Goal: Task Accomplishment & Management: Use online tool/utility

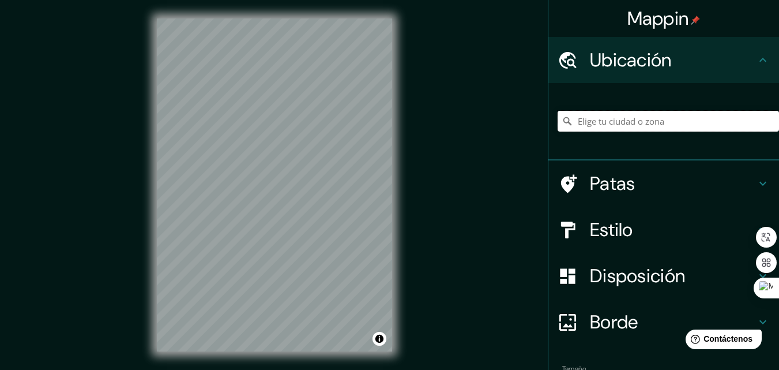
click at [587, 123] on input "Elige tu ciudad o zona" at bounding box center [669, 121] width 222 height 21
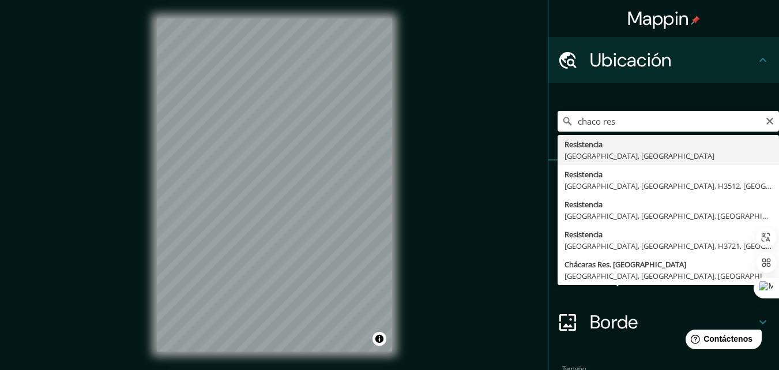
type input "Resistencia, [GEOGRAPHIC_DATA], [GEOGRAPHIC_DATA]"
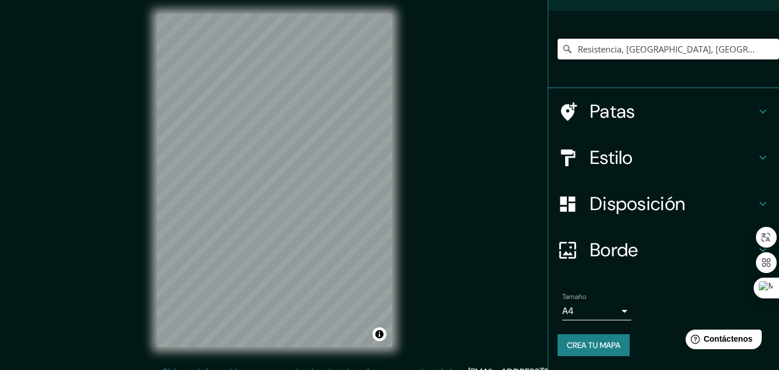
scroll to position [18, 0]
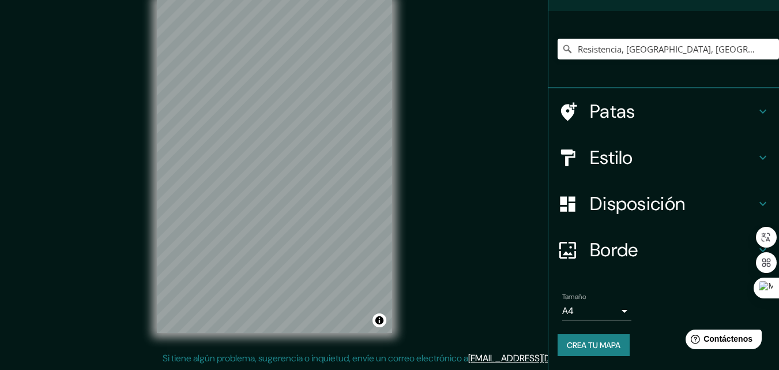
click at [666, 200] on font "Disposición" at bounding box center [637, 204] width 95 height 24
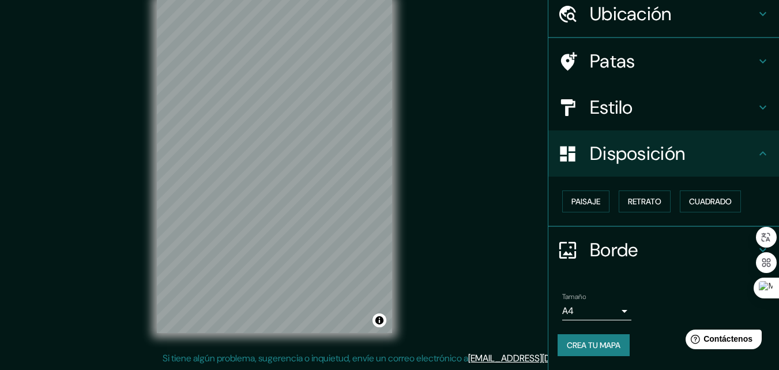
scroll to position [46, 0]
click at [595, 198] on button "Paisaje" at bounding box center [586, 201] width 47 height 22
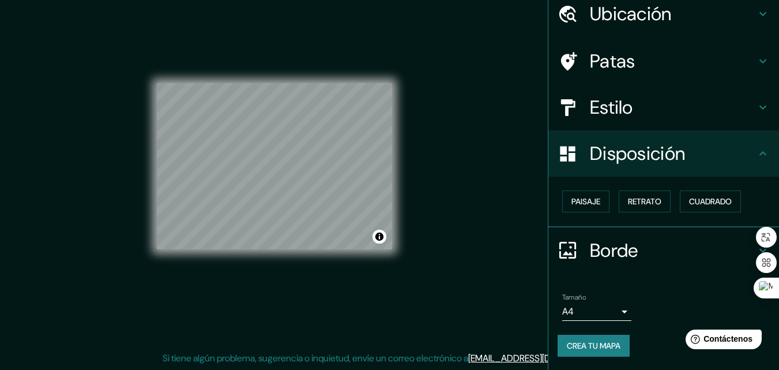
scroll to position [0, 0]
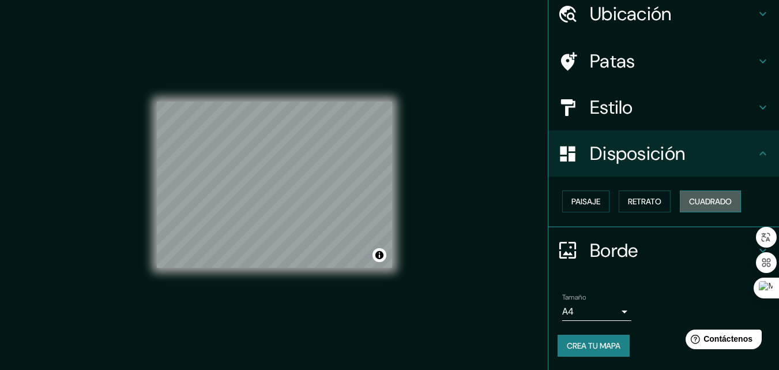
click at [689, 197] on font "Cuadrado" at bounding box center [710, 201] width 43 height 10
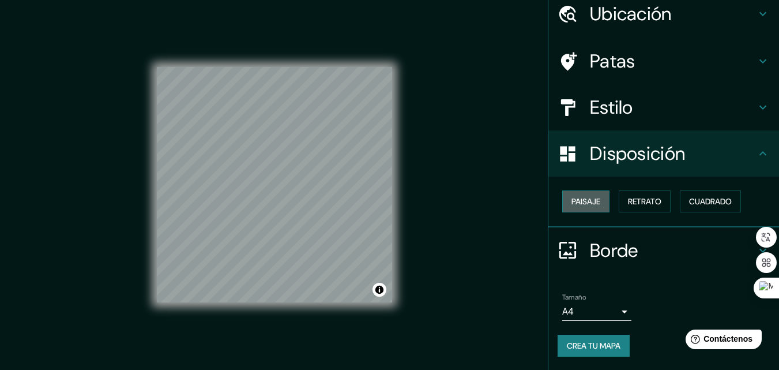
click at [593, 200] on font "Paisaje" at bounding box center [586, 201] width 29 height 10
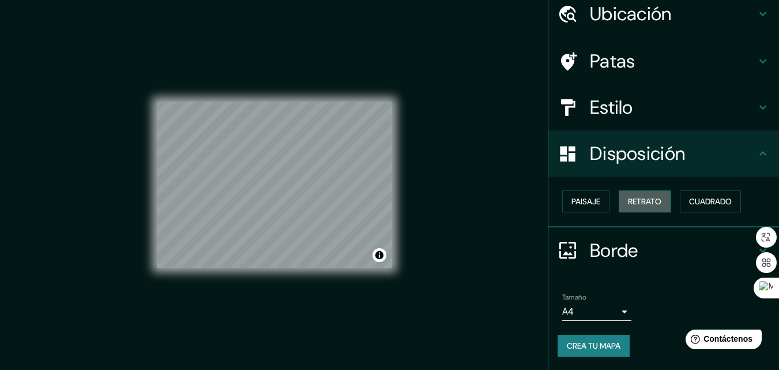
click at [642, 197] on font "Retrato" at bounding box center [644, 201] width 33 height 10
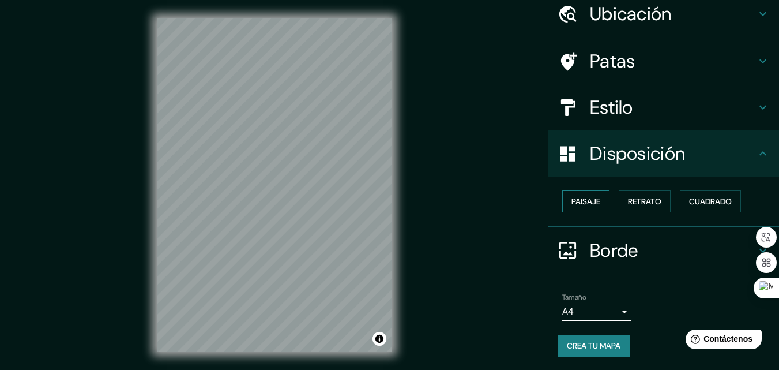
click at [588, 197] on font "Paisaje" at bounding box center [586, 201] width 29 height 10
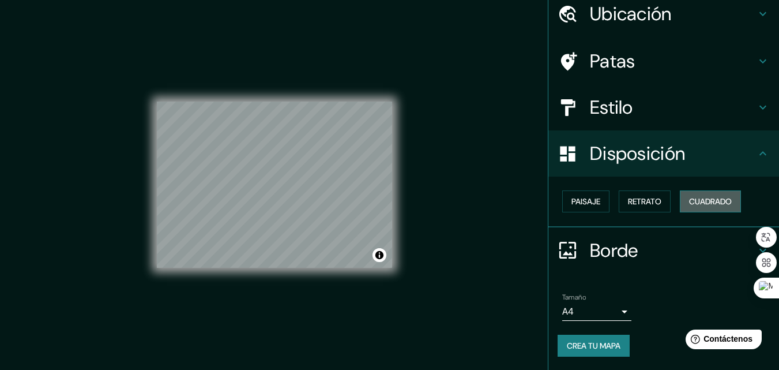
click at [699, 201] on font "Cuadrado" at bounding box center [710, 201] width 43 height 10
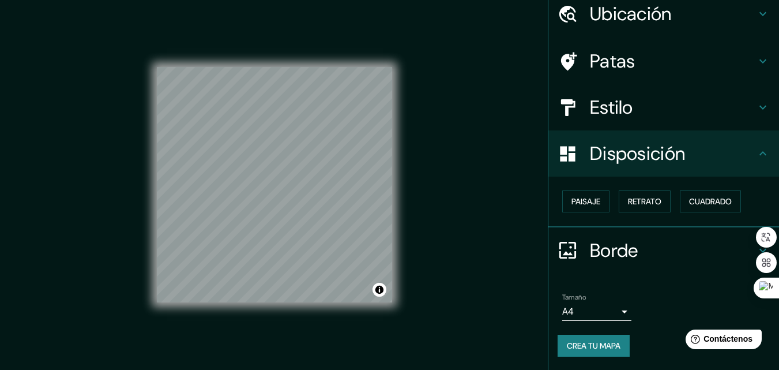
click at [617, 117] on font "Estilo" at bounding box center [611, 107] width 43 height 24
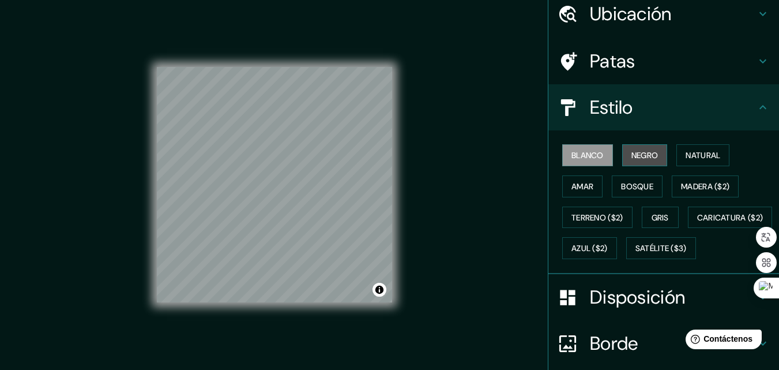
click at [632, 150] on font "Negro" at bounding box center [645, 155] width 27 height 10
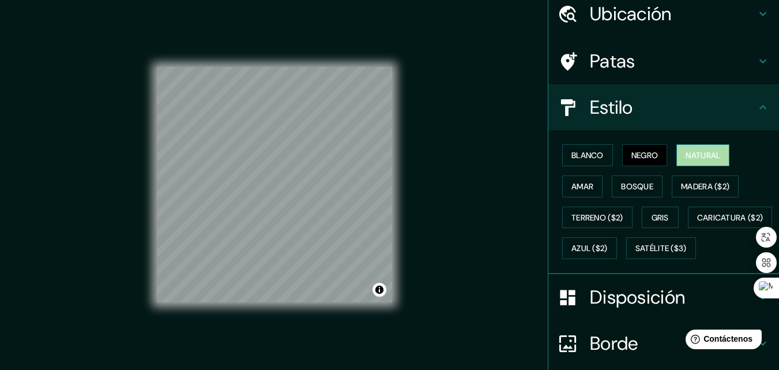
click at [708, 152] on font "Natural" at bounding box center [703, 155] width 35 height 10
click at [578, 182] on font "Amar" at bounding box center [583, 186] width 22 height 10
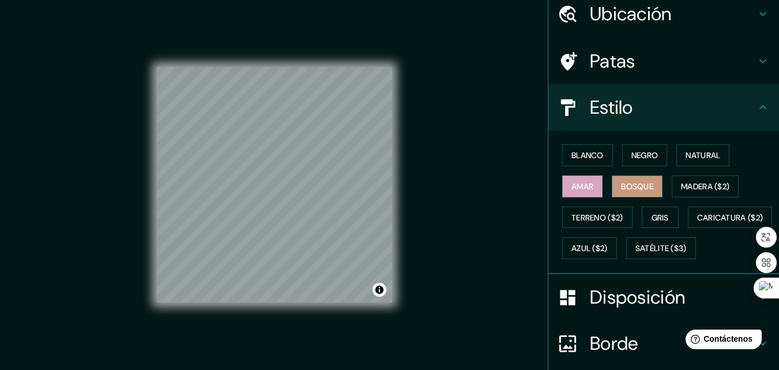
click at [628, 175] on button "Bosque" at bounding box center [637, 186] width 51 height 22
drag, startPoint x: 689, startPoint y: 181, endPoint x: 667, endPoint y: 198, distance: 28.4
click at [690, 182] on font "Madera ($2)" at bounding box center [705, 186] width 48 height 10
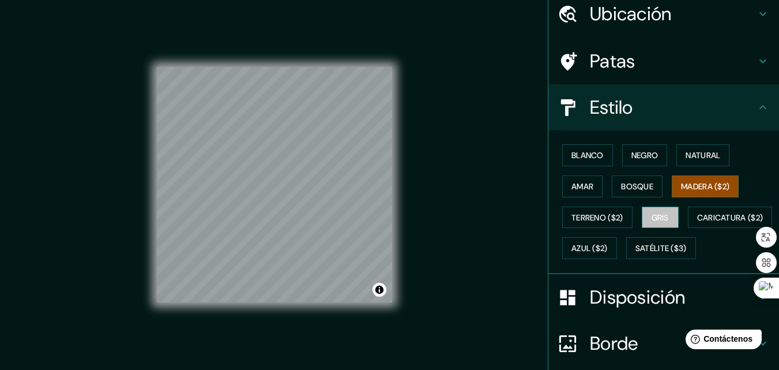
click at [653, 215] on font "Gris" at bounding box center [660, 217] width 17 height 10
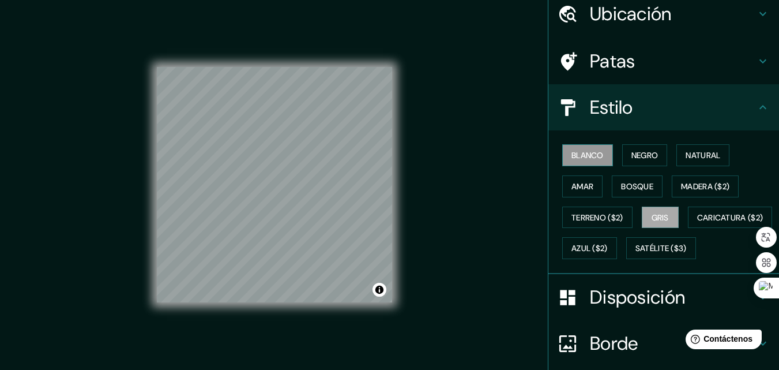
click at [591, 164] on button "Blanco" at bounding box center [588, 155] width 51 height 22
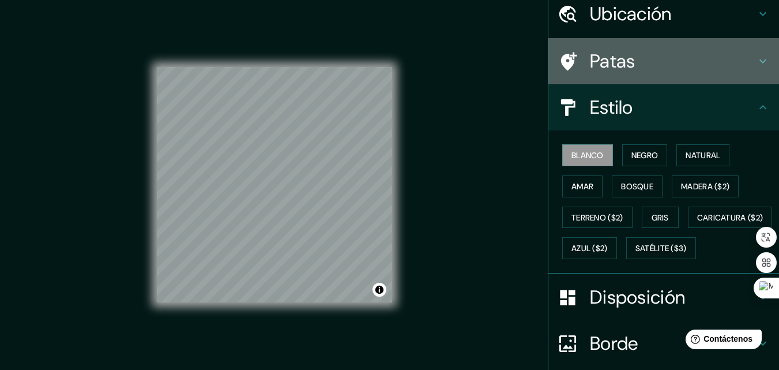
click at [618, 59] on font "Patas" at bounding box center [613, 61] width 46 height 24
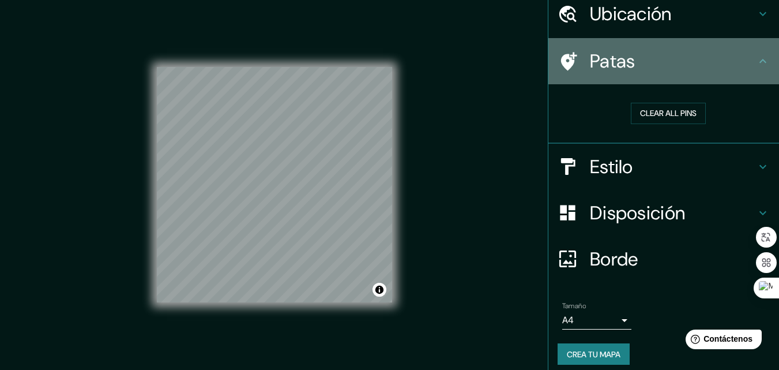
click at [618, 59] on font "Patas" at bounding box center [613, 61] width 46 height 24
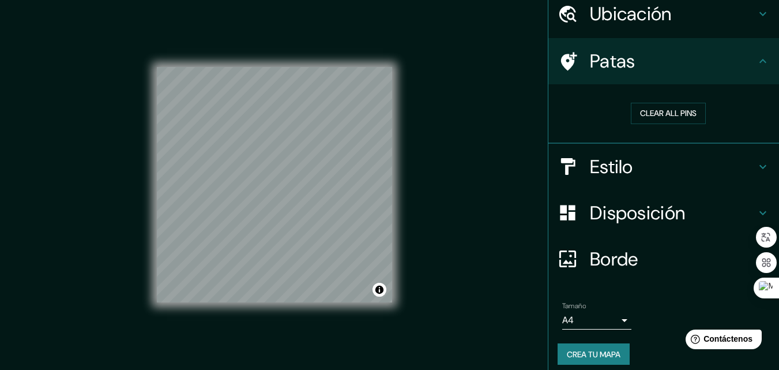
click at [623, 25] on font "Ubicación" at bounding box center [631, 14] width 82 height 24
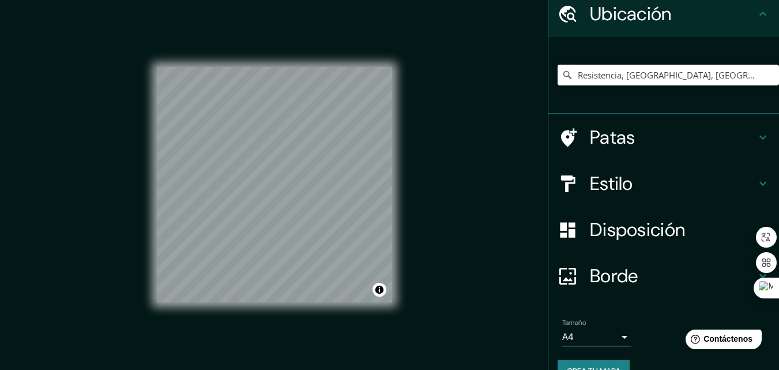
click at [623, 25] on font "Ubicación" at bounding box center [631, 14] width 82 height 24
click at [618, 279] on font "Borde" at bounding box center [614, 276] width 48 height 24
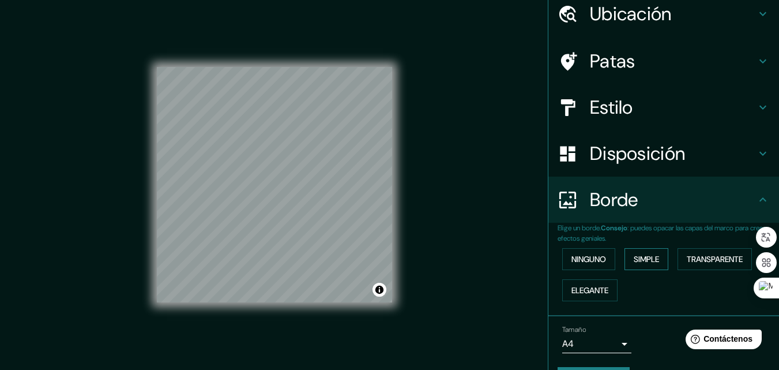
click at [638, 256] on font "Simple" at bounding box center [646, 259] width 25 height 10
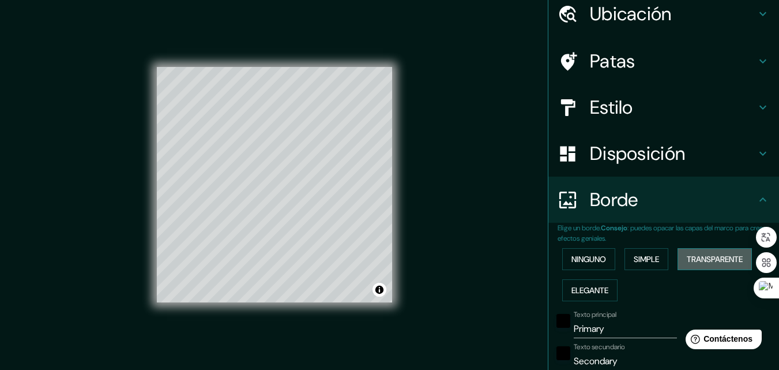
click at [693, 260] on font "Transparente" at bounding box center [715, 259] width 56 height 10
click at [579, 288] on font "Elegante" at bounding box center [590, 290] width 37 height 10
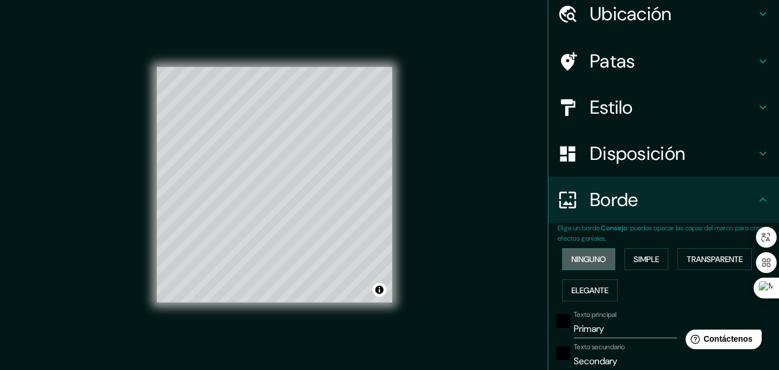
click at [582, 263] on font "Ninguno" at bounding box center [589, 259] width 35 height 10
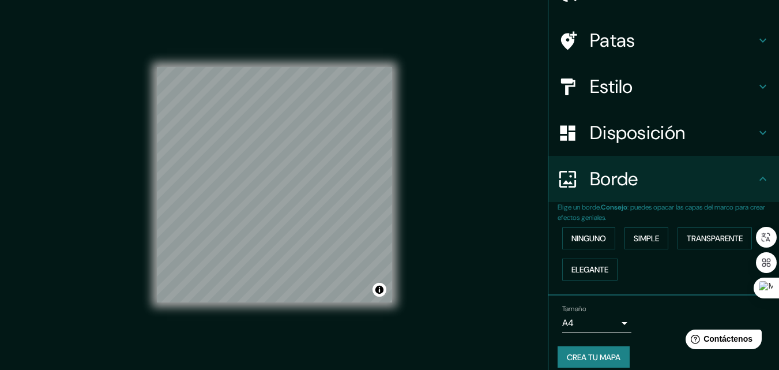
scroll to position [78, 0]
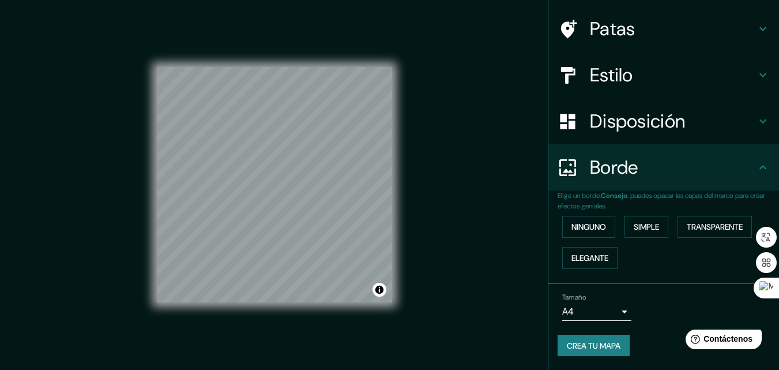
click at [583, 309] on body "Mappin Ubicación Resistencia, [GEOGRAPHIC_DATA], [GEOGRAPHIC_DATA] Patas Estilo…" at bounding box center [389, 185] width 779 height 370
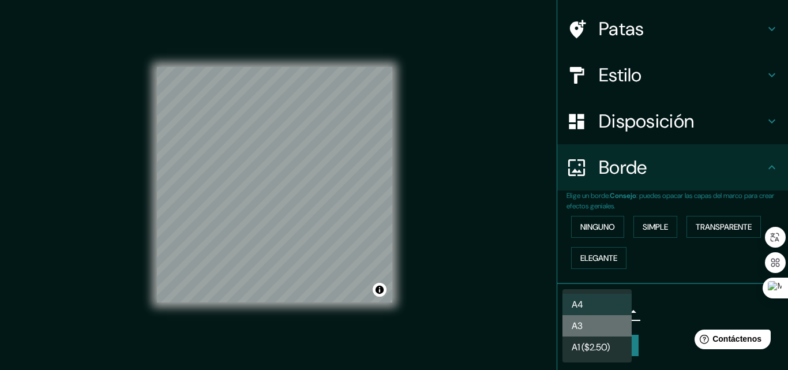
click at [584, 325] on li "A3" at bounding box center [597, 325] width 69 height 21
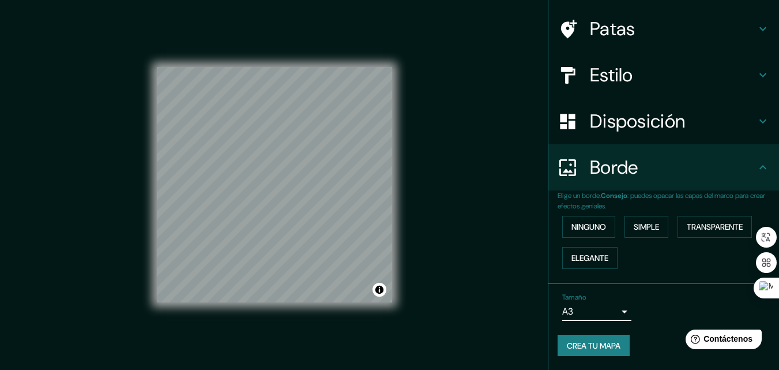
click at [572, 347] on font "Crea tu mapa" at bounding box center [594, 345] width 54 height 10
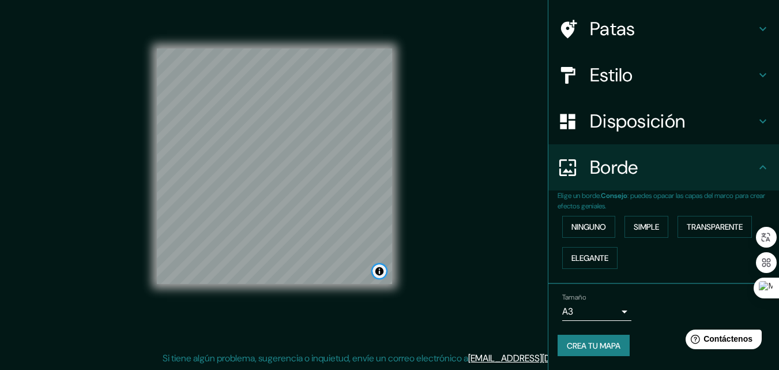
click at [377, 271] on button "Activar o desactivar atribución" at bounding box center [380, 271] width 14 height 14
click at [424, 260] on div "Mappin Ubicación Resistencia, [GEOGRAPHIC_DATA], [GEOGRAPHIC_DATA] Patas Estilo…" at bounding box center [389, 176] width 779 height 388
click at [381, 272] on button "Activar o desactivar atribución" at bounding box center [380, 271] width 14 height 14
click at [580, 342] on font "Crea tu mapa" at bounding box center [594, 345] width 54 height 10
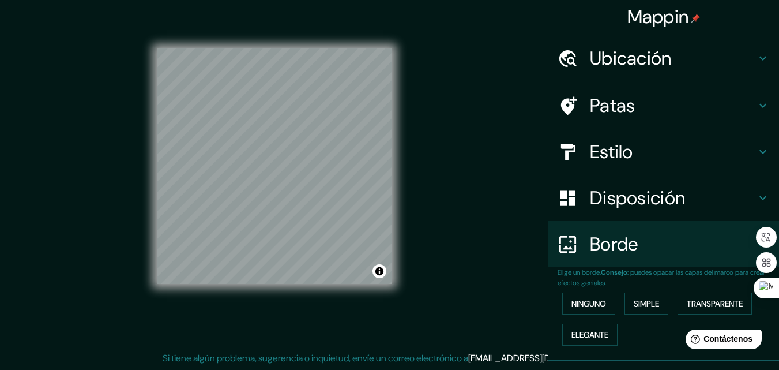
scroll to position [0, 0]
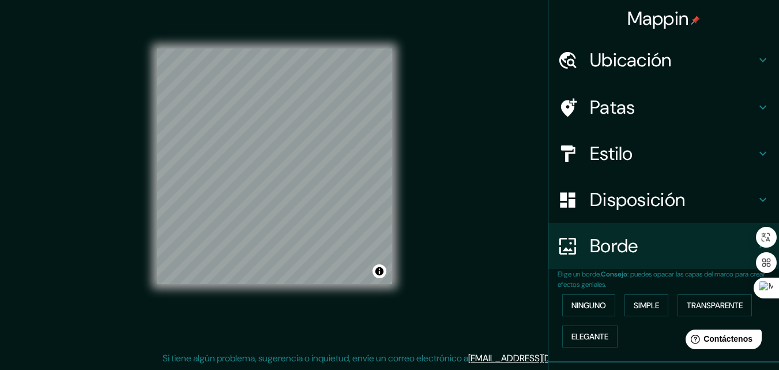
click at [650, 61] on font "Ubicación" at bounding box center [631, 60] width 82 height 24
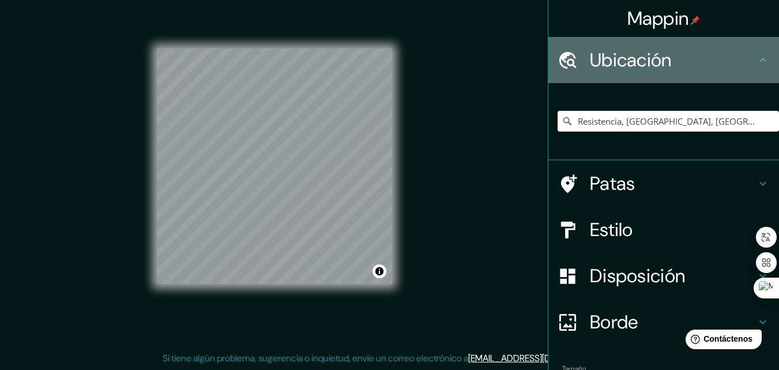
click at [650, 60] on font "Ubicación" at bounding box center [631, 60] width 82 height 24
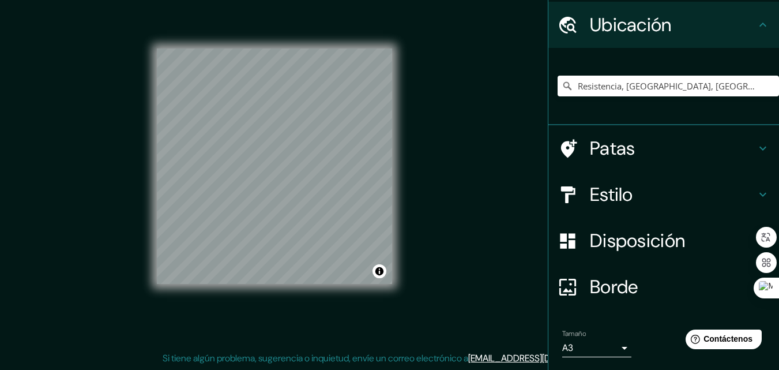
scroll to position [72, 0]
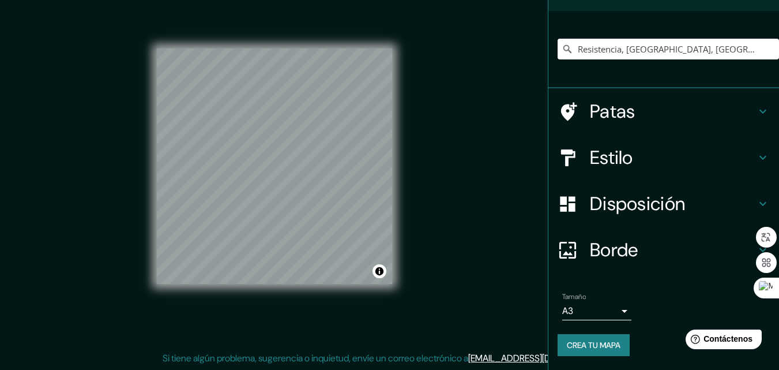
click at [616, 252] on font "Borde" at bounding box center [614, 250] width 48 height 24
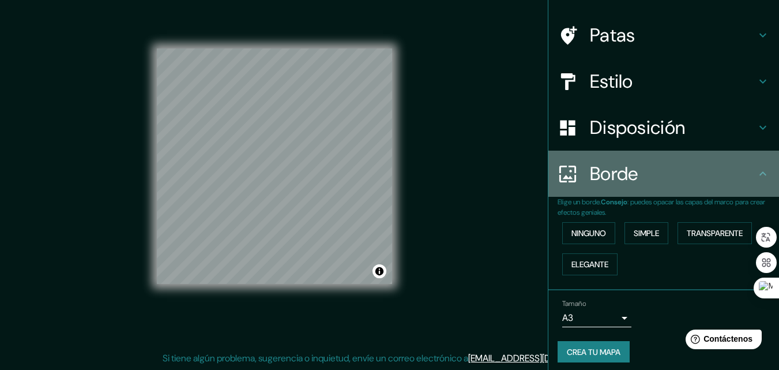
click at [632, 163] on h4 "Borde" at bounding box center [673, 173] width 166 height 23
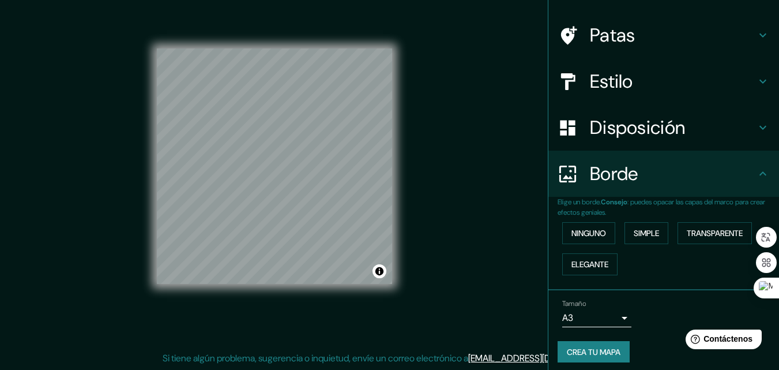
scroll to position [78, 0]
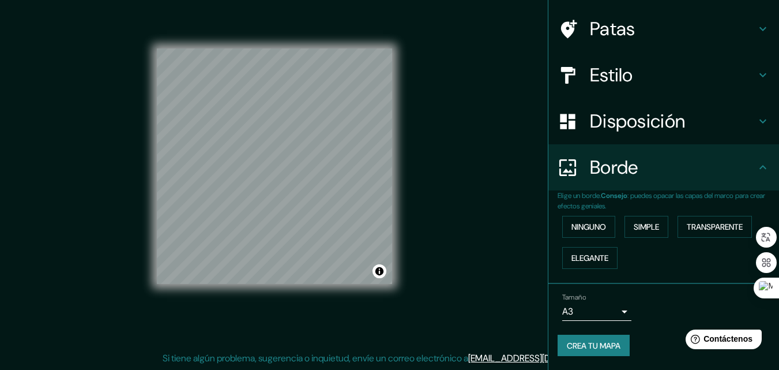
drag, startPoint x: 577, startPoint y: 344, endPoint x: 301, endPoint y: 334, distance: 276.0
click at [301, 334] on div "© Mapbox © OpenStreetMap Mejorar este mapa" at bounding box center [274, 167] width 272 height 370
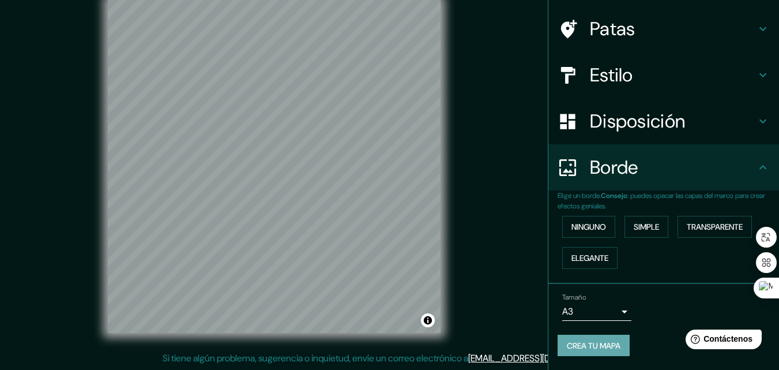
click at [571, 343] on font "Crea tu mapa" at bounding box center [594, 345] width 54 height 10
drag, startPoint x: 559, startPoint y: 344, endPoint x: 577, endPoint y: 344, distance: 17.9
